Goal: Information Seeking & Learning: Learn about a topic

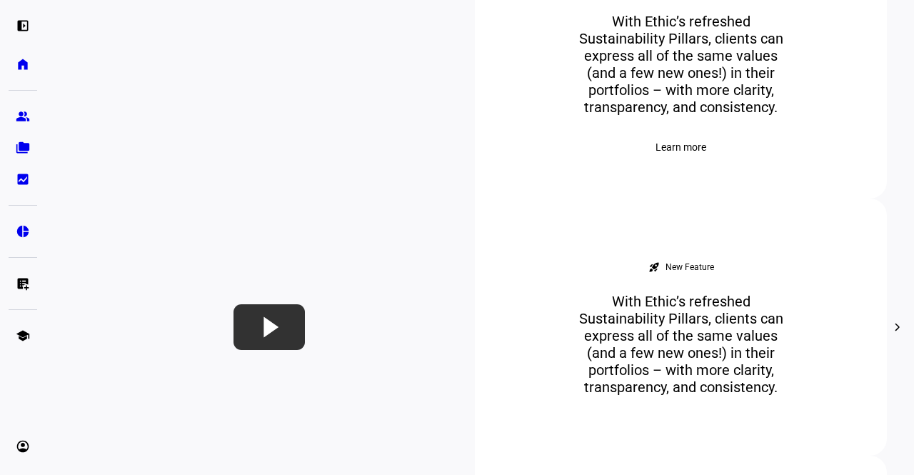
scroll to position [857, 0]
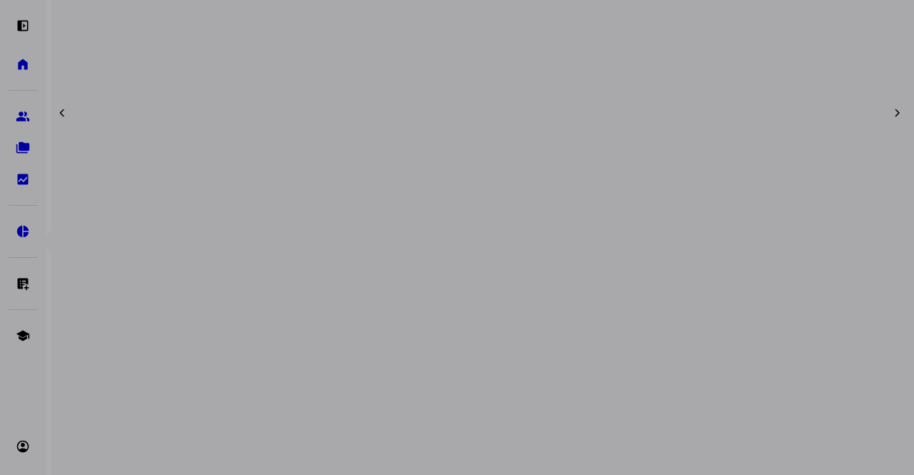
click at [881, 421] on div at bounding box center [457, 237] width 914 height 475
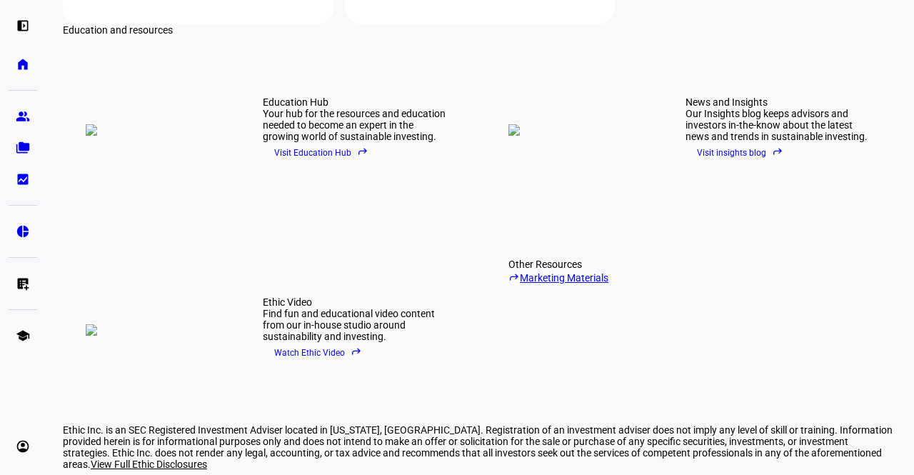
scroll to position [1793, 0]
click at [303, 165] on span "Visit Education Hub reply" at bounding box center [321, 154] width 94 height 21
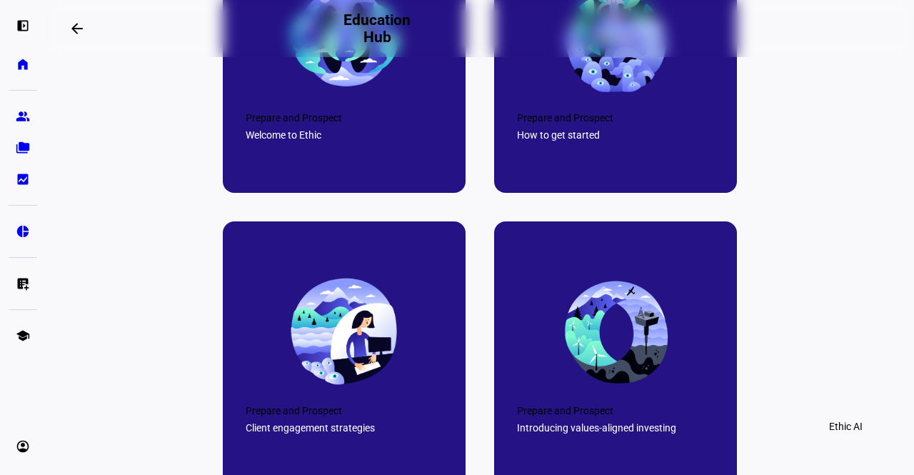
scroll to position [500, 0]
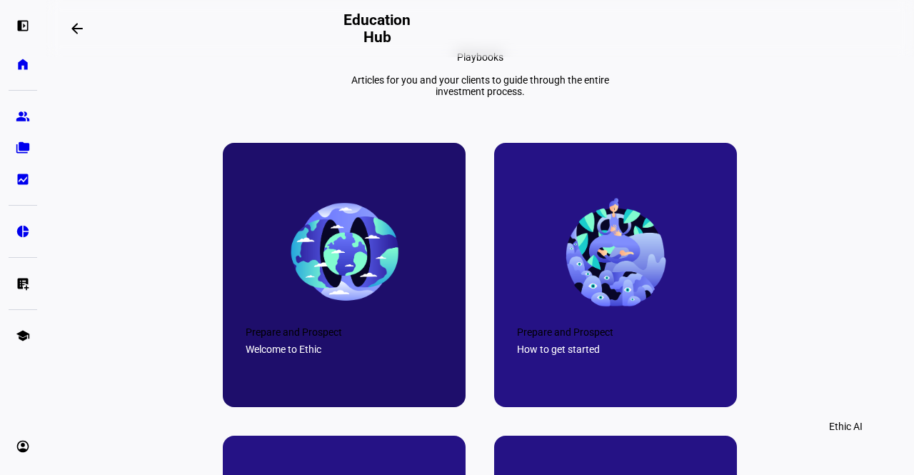
click at [286, 355] on div "Welcome to Ethic" at bounding box center [344, 348] width 197 height 11
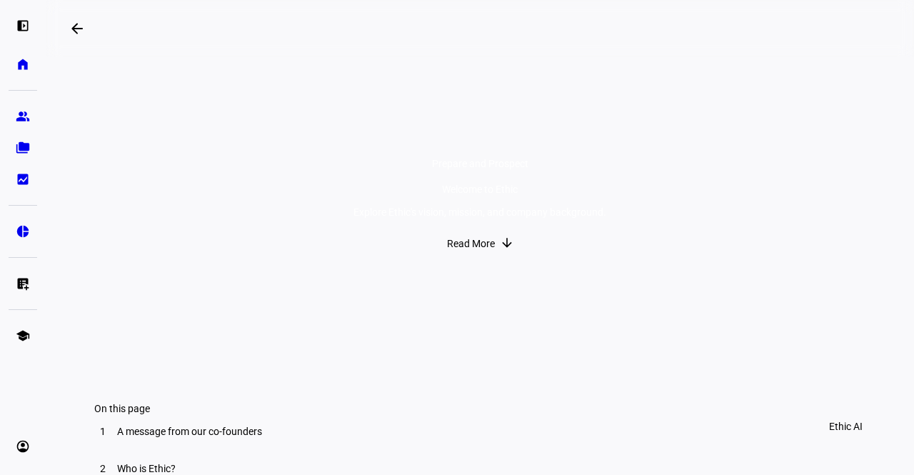
scroll to position [143, 0]
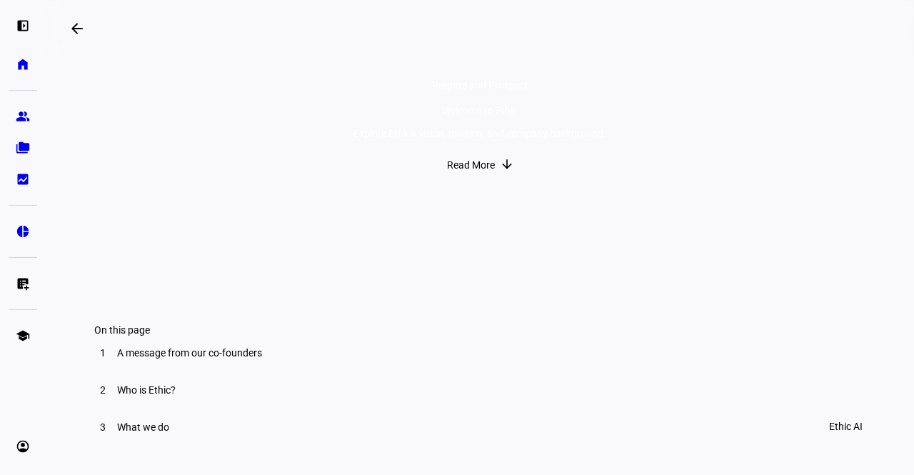
click at [480, 179] on span "Read More" at bounding box center [471, 165] width 48 height 29
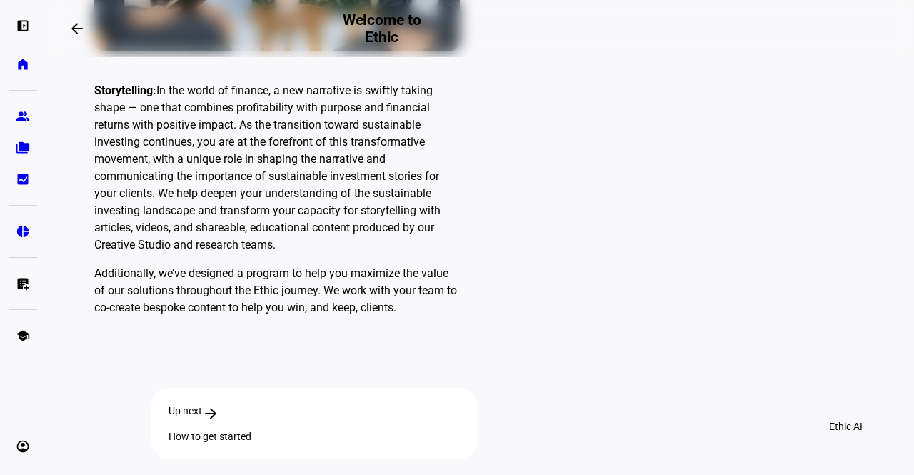
scroll to position [4188, 0]
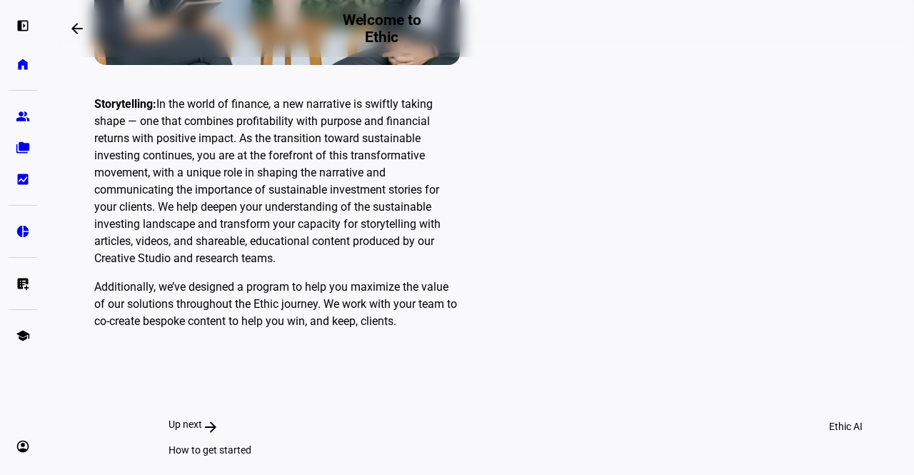
click at [460, 444] on div "How to get started" at bounding box center [313, 449] width 291 height 11
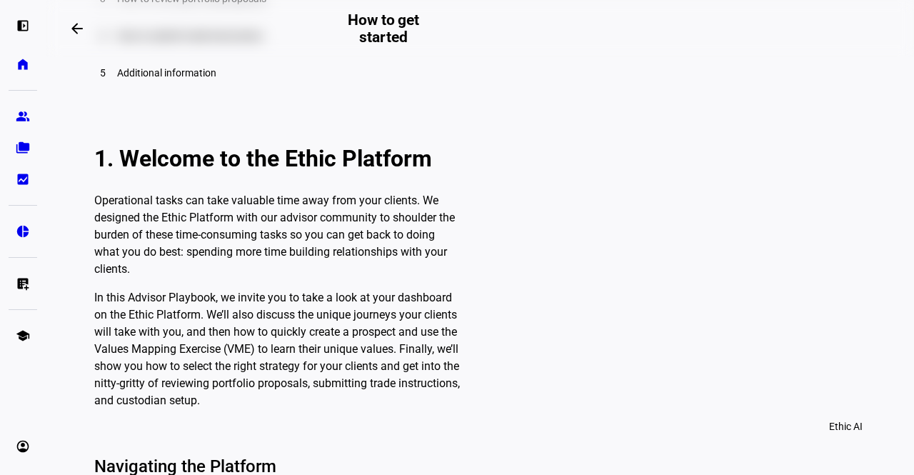
scroll to position [643, 0]
